Goal: Task Accomplishment & Management: Manage account settings

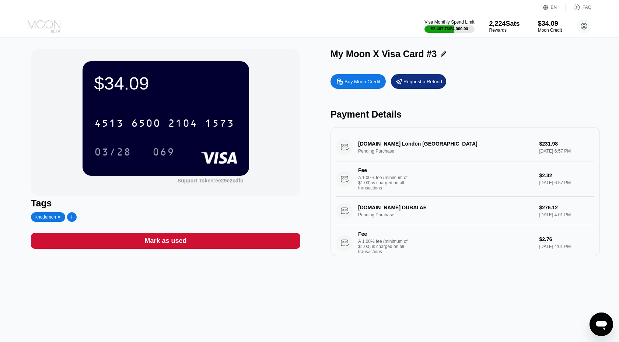
click at [40, 25] on icon at bounding box center [45, 26] width 34 height 13
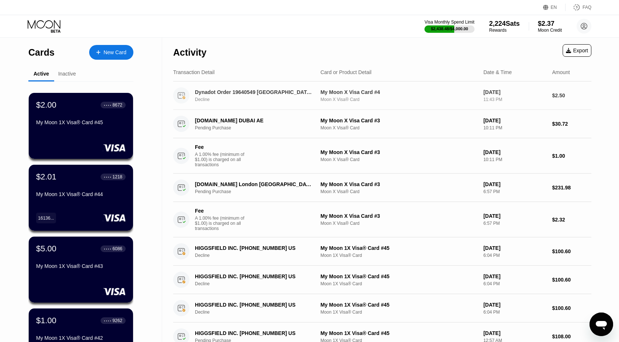
click at [284, 101] on div "Decline" at bounding box center [258, 99] width 127 height 5
